Goal: Check status: Check status

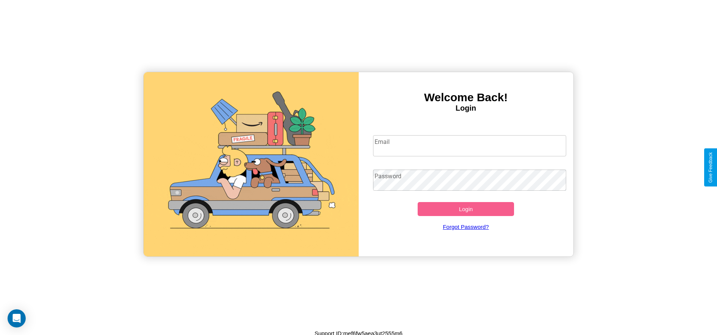
click at [469, 145] on input "Email" at bounding box center [469, 145] width 193 height 21
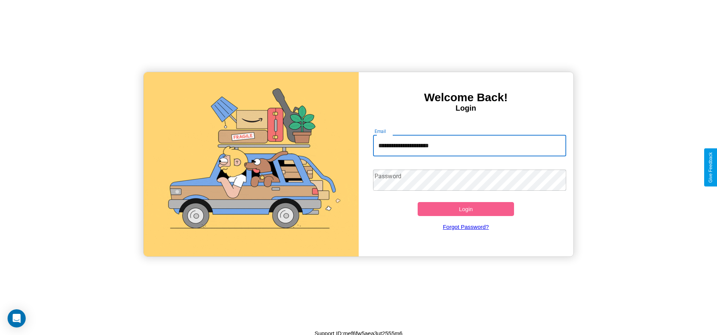
type input "**********"
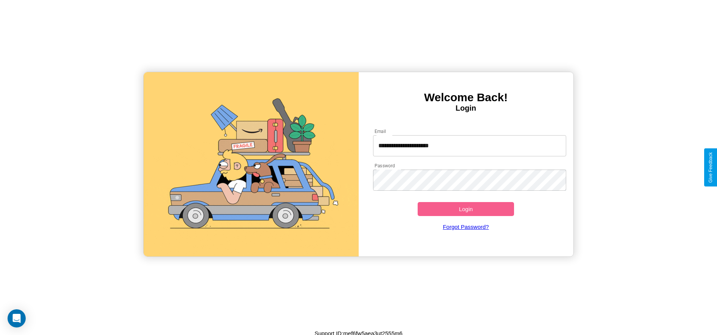
click at [465, 209] on button "Login" at bounding box center [465, 209] width 97 height 14
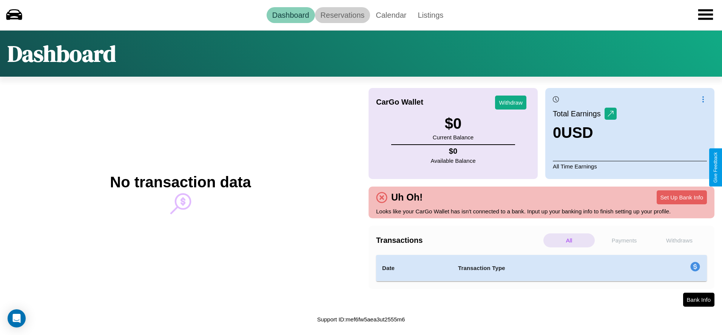
click at [342, 15] on link "Reservations" at bounding box center [343, 15] width 56 height 16
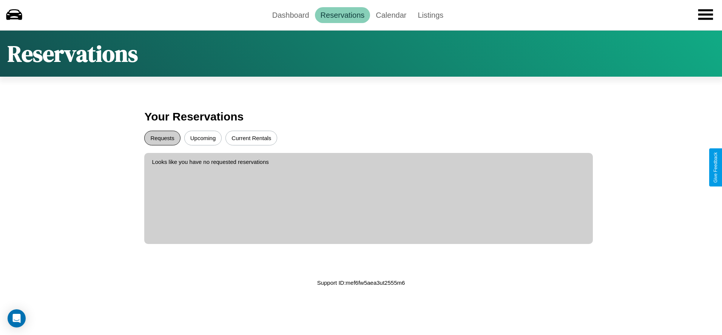
click at [162, 138] on button "Requests" at bounding box center [162, 138] width 36 height 15
click at [203, 138] on button "Upcoming" at bounding box center [203, 138] width 38 height 15
